Goal: Task Accomplishment & Management: Use online tool/utility

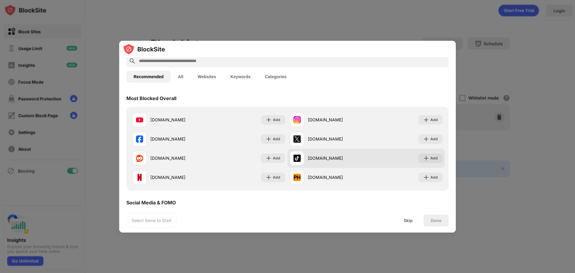
scroll to position [30, 0]
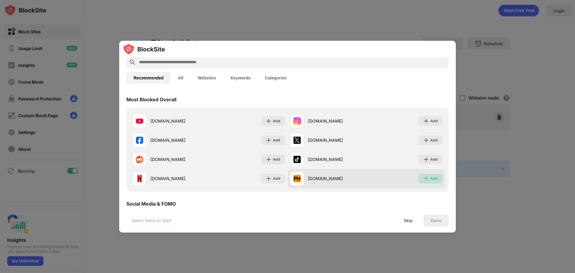
click at [432, 175] on div "Add" at bounding box center [433, 178] width 7 height 6
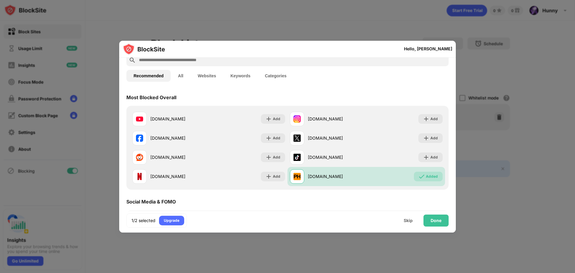
scroll to position [0, 0]
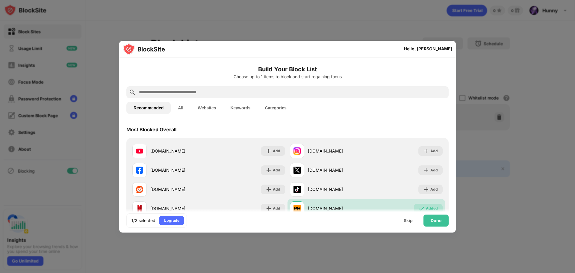
click at [196, 90] on input "text" at bounding box center [292, 92] width 308 height 7
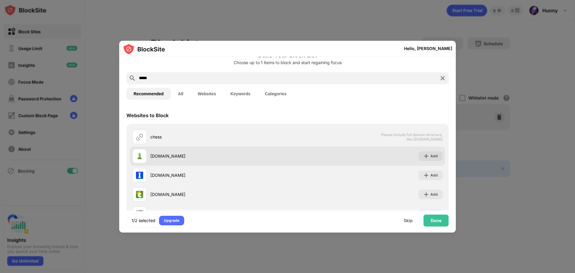
scroll to position [30, 0]
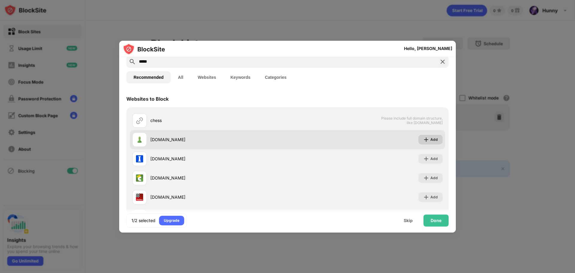
type input "*****"
click at [430, 138] on div "Add" at bounding box center [433, 139] width 7 height 6
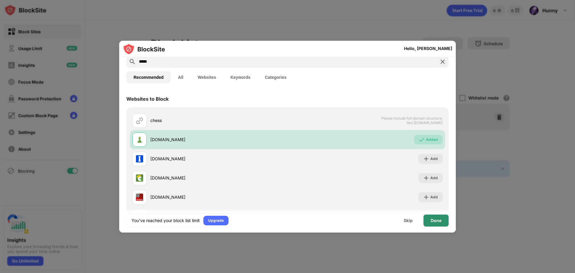
click at [435, 221] on div "Done" at bounding box center [435, 220] width 11 height 5
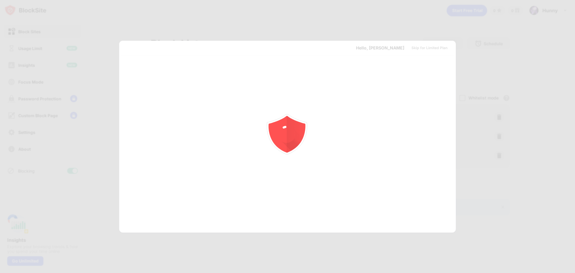
scroll to position [0, 0]
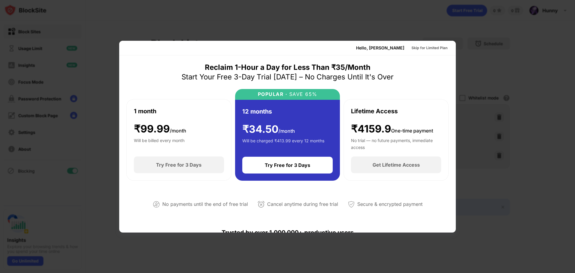
click at [349, 26] on div at bounding box center [287, 136] width 575 height 273
click at [126, 8] on div at bounding box center [287, 136] width 575 height 273
click at [133, 19] on div at bounding box center [287, 136] width 575 height 273
